Goal: Information Seeking & Learning: Learn about a topic

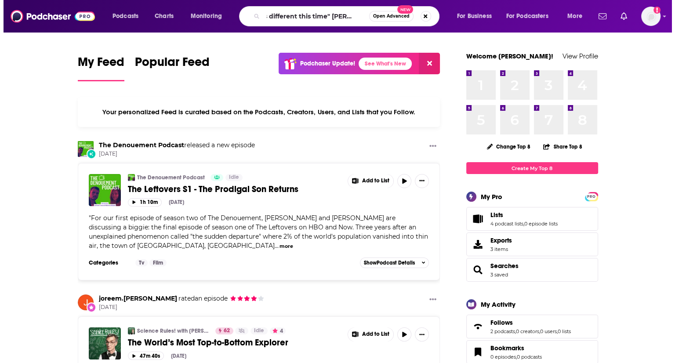
scroll to position [0, 15]
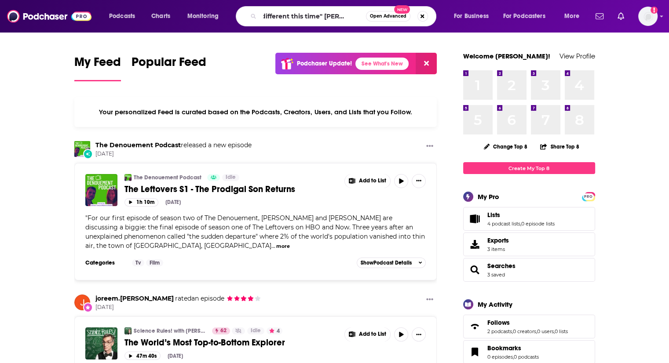
type input ""it's different this time" [PERSON_NAME]"
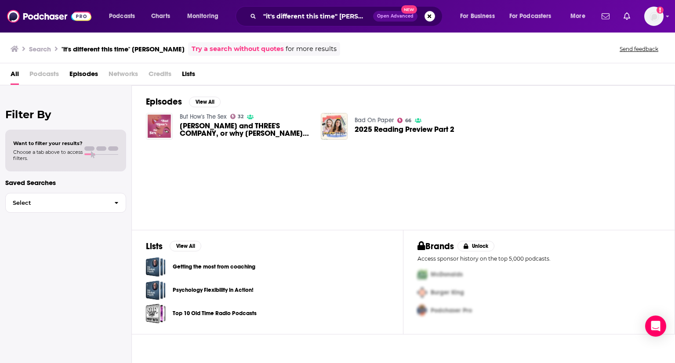
click at [157, 127] on img "Joss Richard and THREE'S COMPANY, or why Mrs. Roper deserves a happy ending (ye…" at bounding box center [159, 126] width 27 height 27
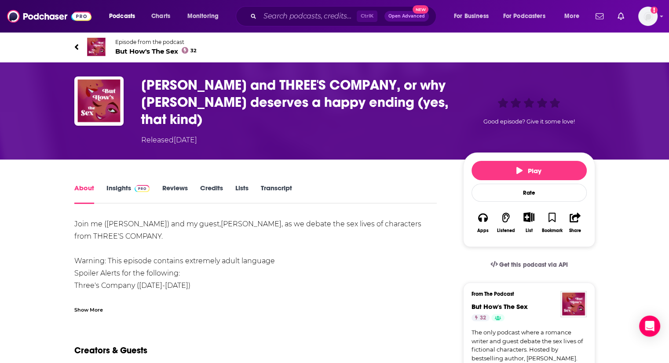
click at [131, 48] on span "But How's The Sex 32" at bounding box center [156, 51] width 82 height 8
